Goal: Task Accomplishment & Management: Use online tool/utility

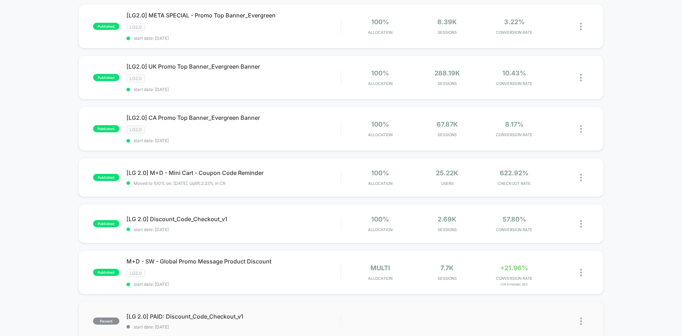
scroll to position [426, 0]
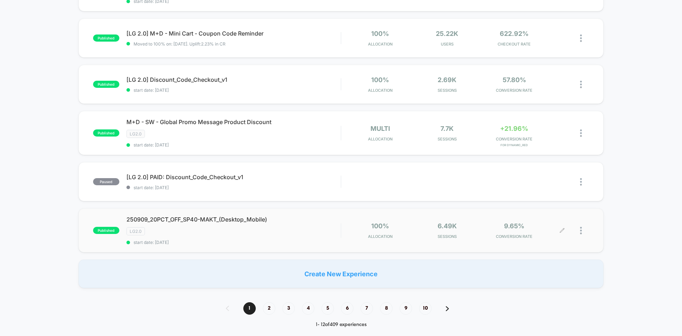
click at [582, 230] on div at bounding box center [584, 230] width 9 height 17
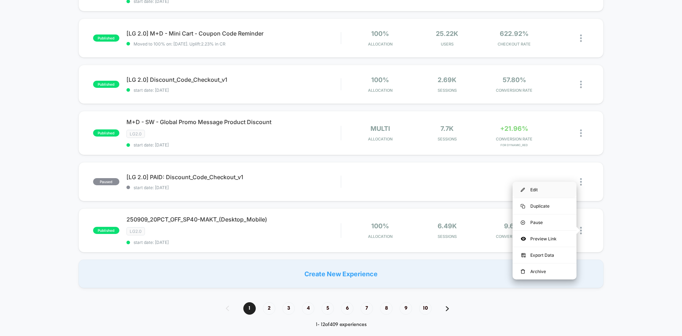
click at [544, 193] on div "Edit" at bounding box center [545, 190] width 64 height 16
